Goal: Book appointment/travel/reservation

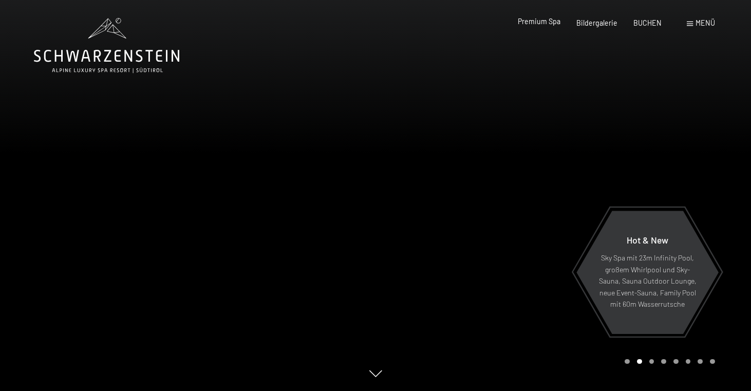
click at [551, 25] on span "Premium Spa" at bounding box center [539, 21] width 43 height 9
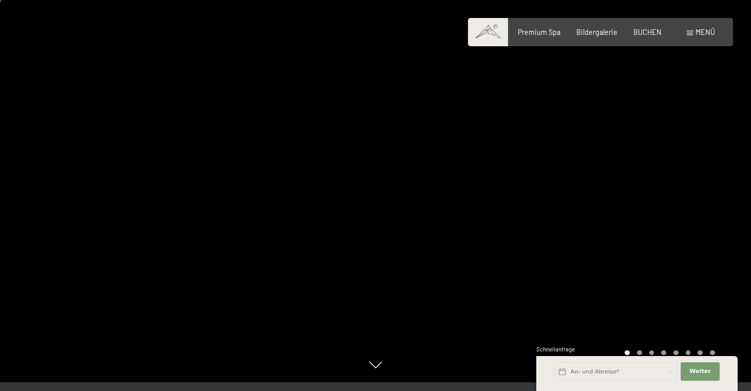
scroll to position [7, 0]
click at [667, 222] on div at bounding box center [562, 188] width 375 height 391
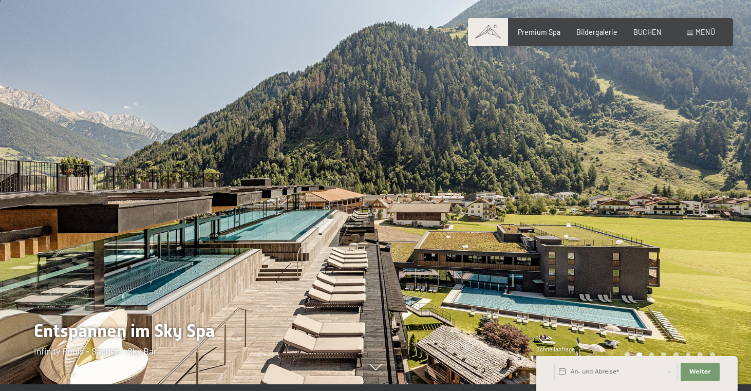
click at [667, 222] on div at bounding box center [562, 188] width 375 height 391
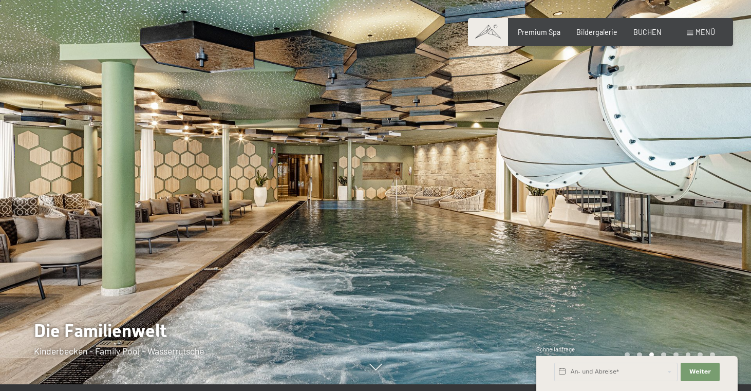
click at [667, 222] on div at bounding box center [562, 188] width 375 height 391
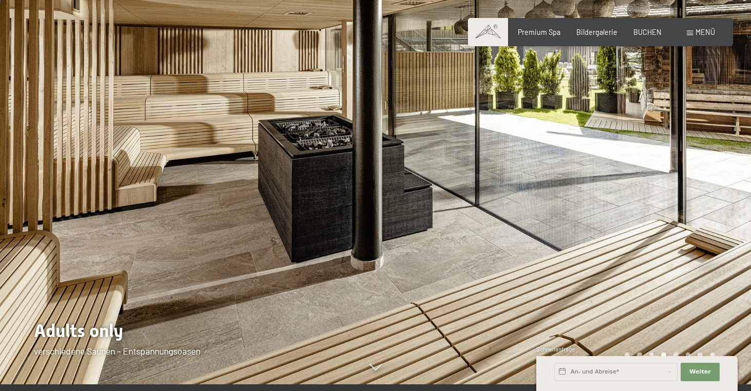
click at [667, 222] on div at bounding box center [562, 188] width 375 height 391
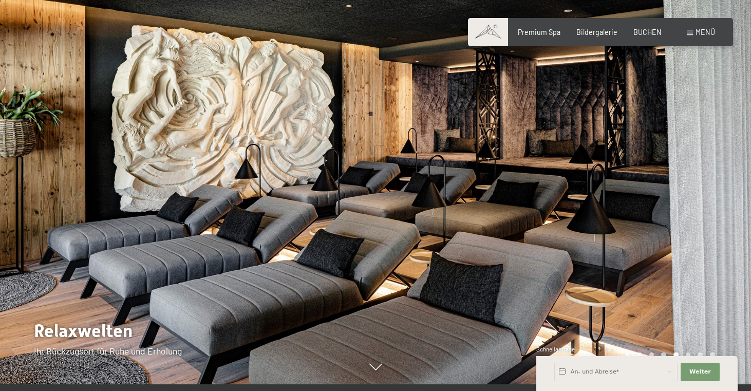
click at [667, 222] on div at bounding box center [562, 188] width 375 height 391
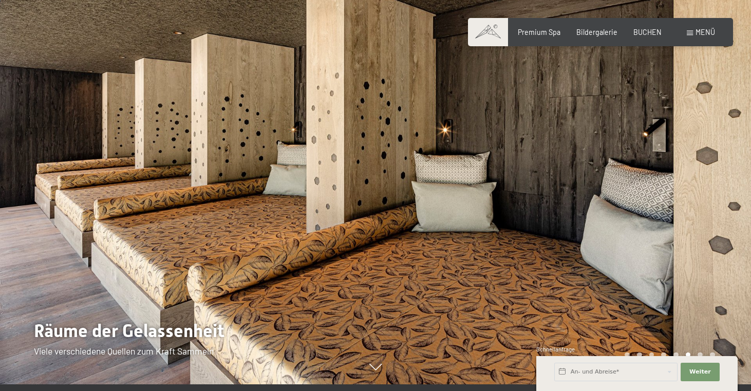
click at [667, 222] on div at bounding box center [562, 188] width 375 height 391
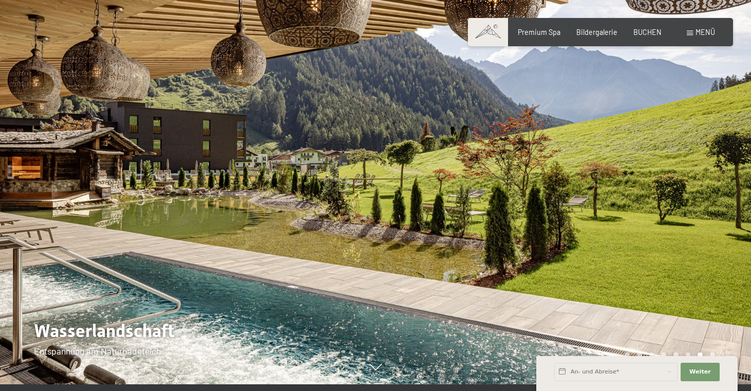
click at [667, 222] on div at bounding box center [562, 188] width 375 height 391
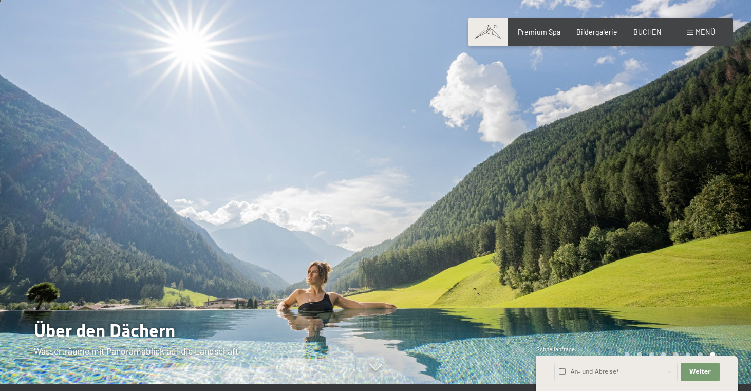
click at [667, 222] on div at bounding box center [562, 188] width 375 height 391
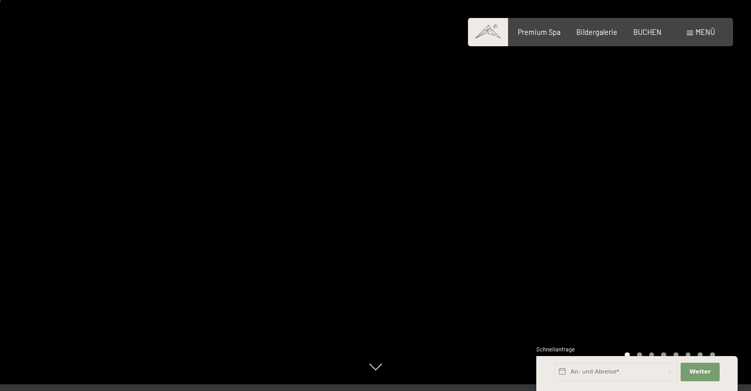
click at [667, 222] on div at bounding box center [562, 188] width 375 height 391
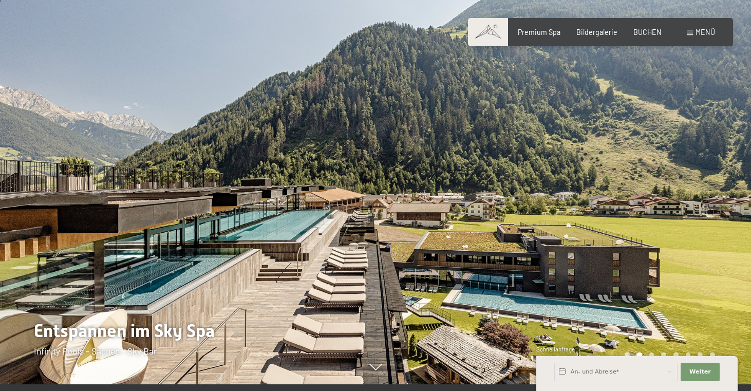
click at [667, 222] on div at bounding box center [562, 188] width 375 height 391
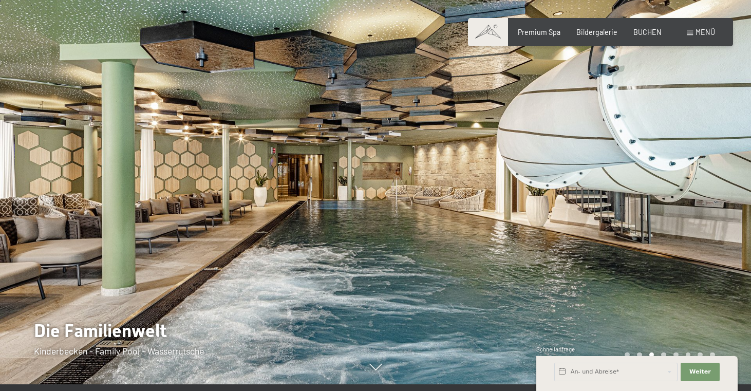
click at [667, 222] on div at bounding box center [562, 188] width 375 height 391
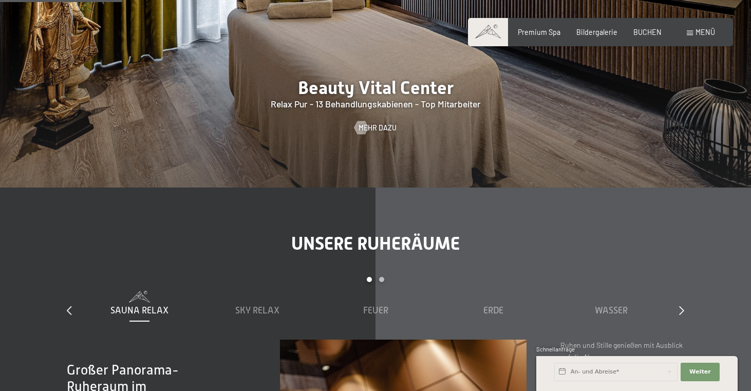
scroll to position [1126, 0]
